Goal: Navigation & Orientation: Go to known website

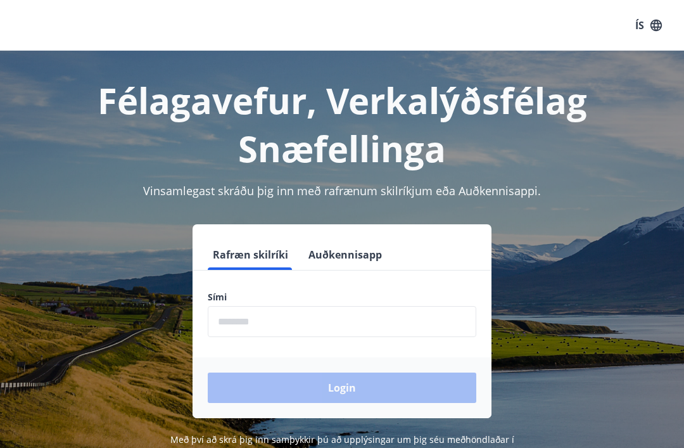
click at [660, 27] on icon "button" at bounding box center [656, 24] width 11 height 11
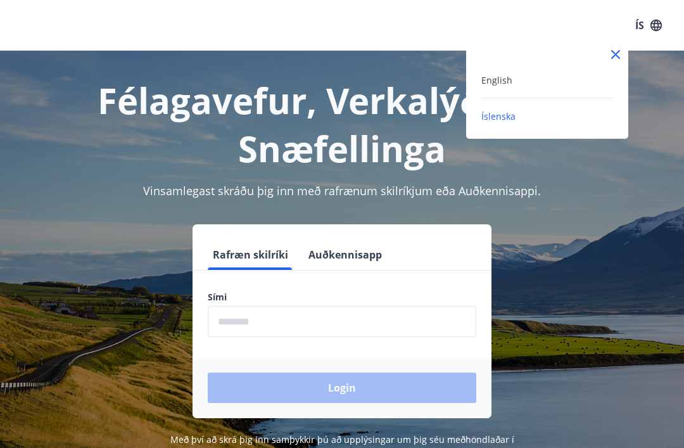
click at [537, 79] on div "English" at bounding box center [547, 79] width 132 height 15
